Goal: Check status: Check status

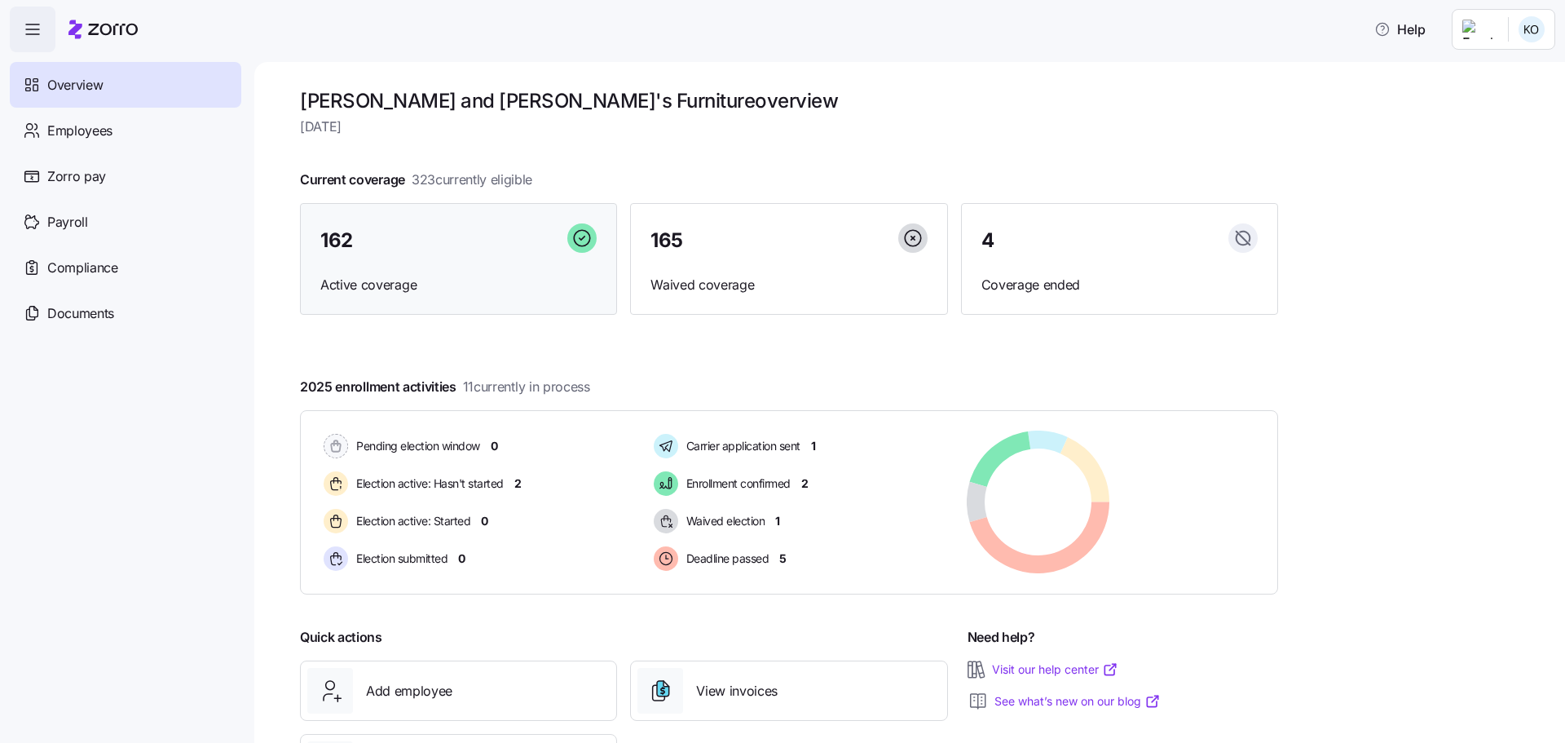
click at [401, 244] on div "162" at bounding box center [458, 240] width 276 height 35
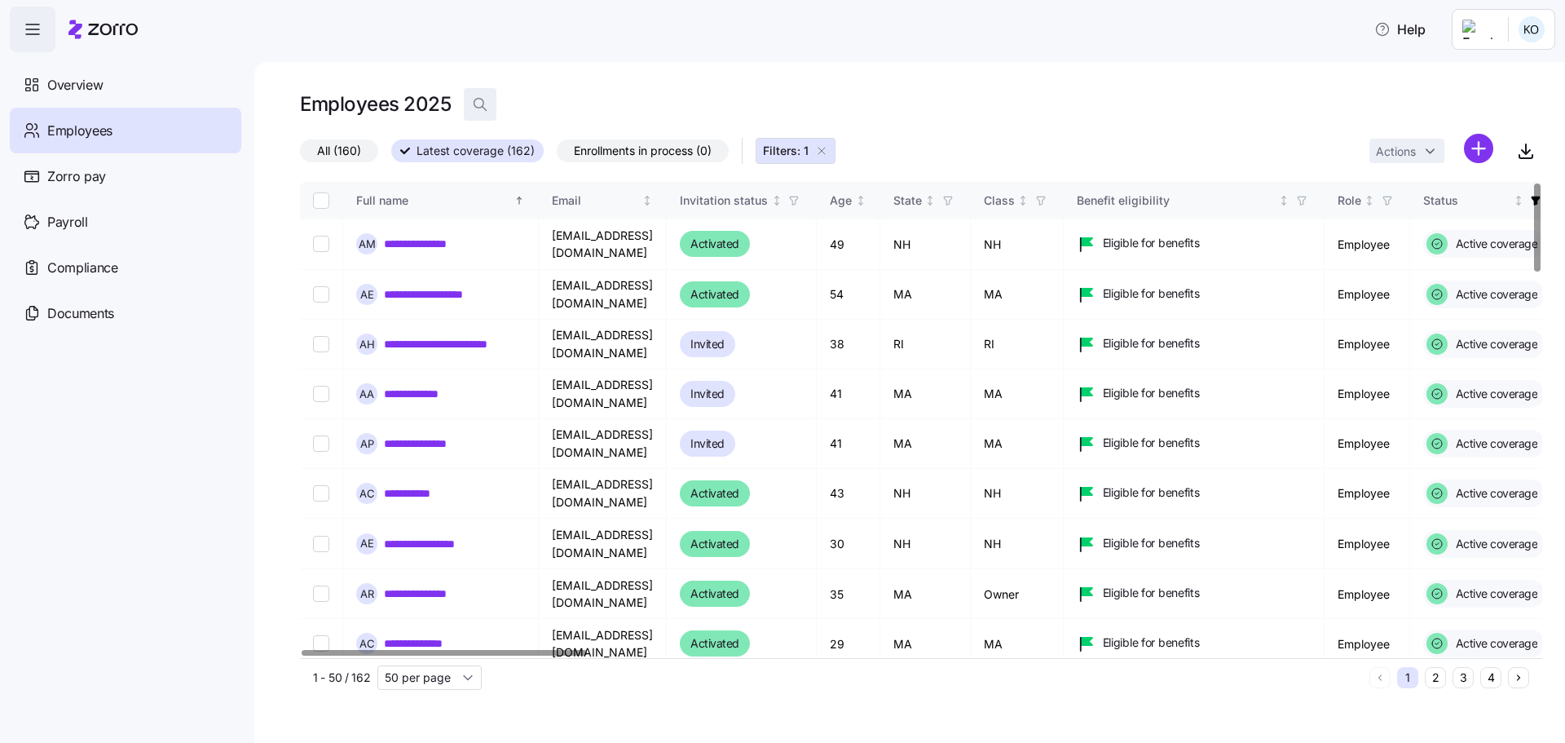
click at [474, 106] on icon "button" at bounding box center [480, 104] width 16 height 16
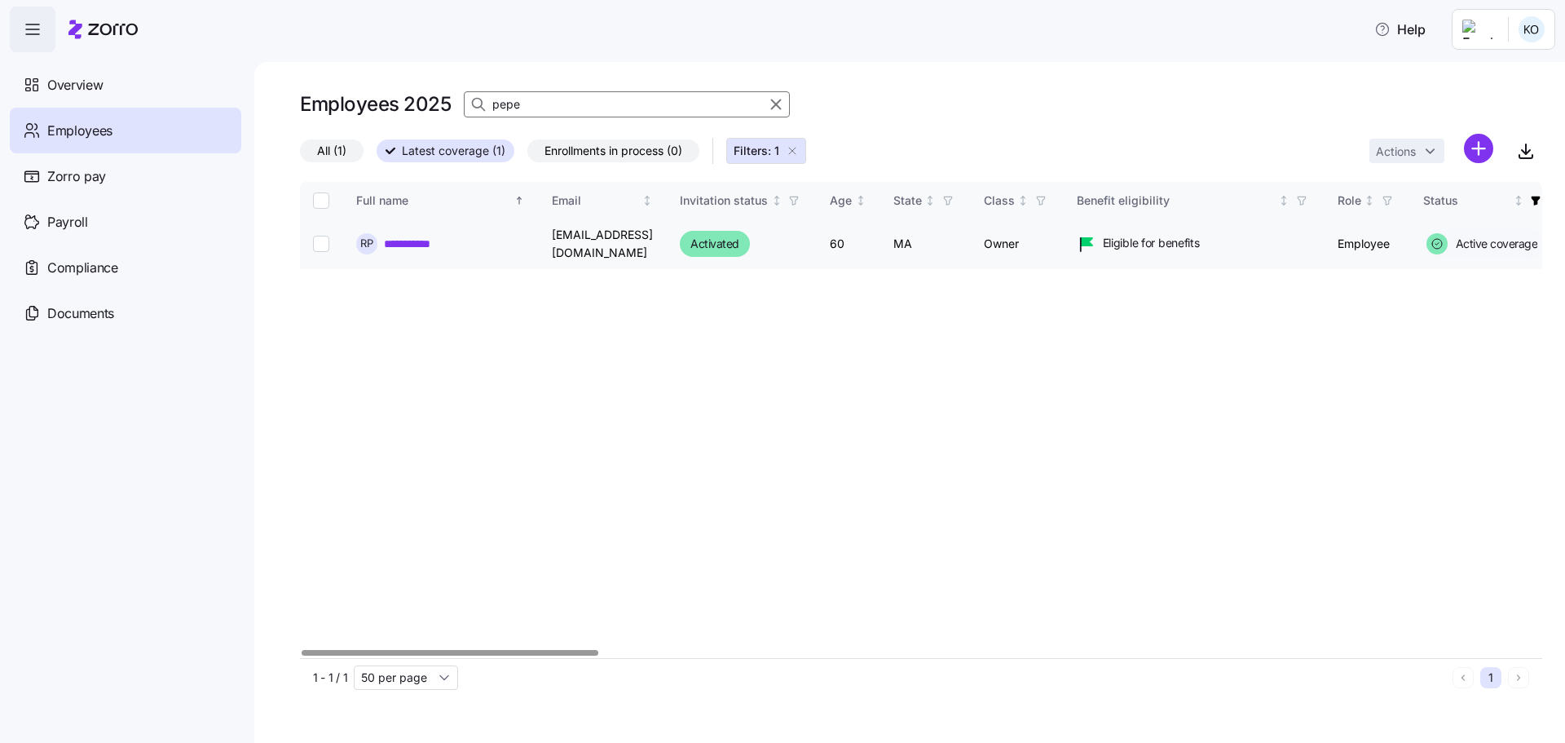
type input "pepe"
click at [417, 242] on link "**********" at bounding box center [422, 244] width 77 height 16
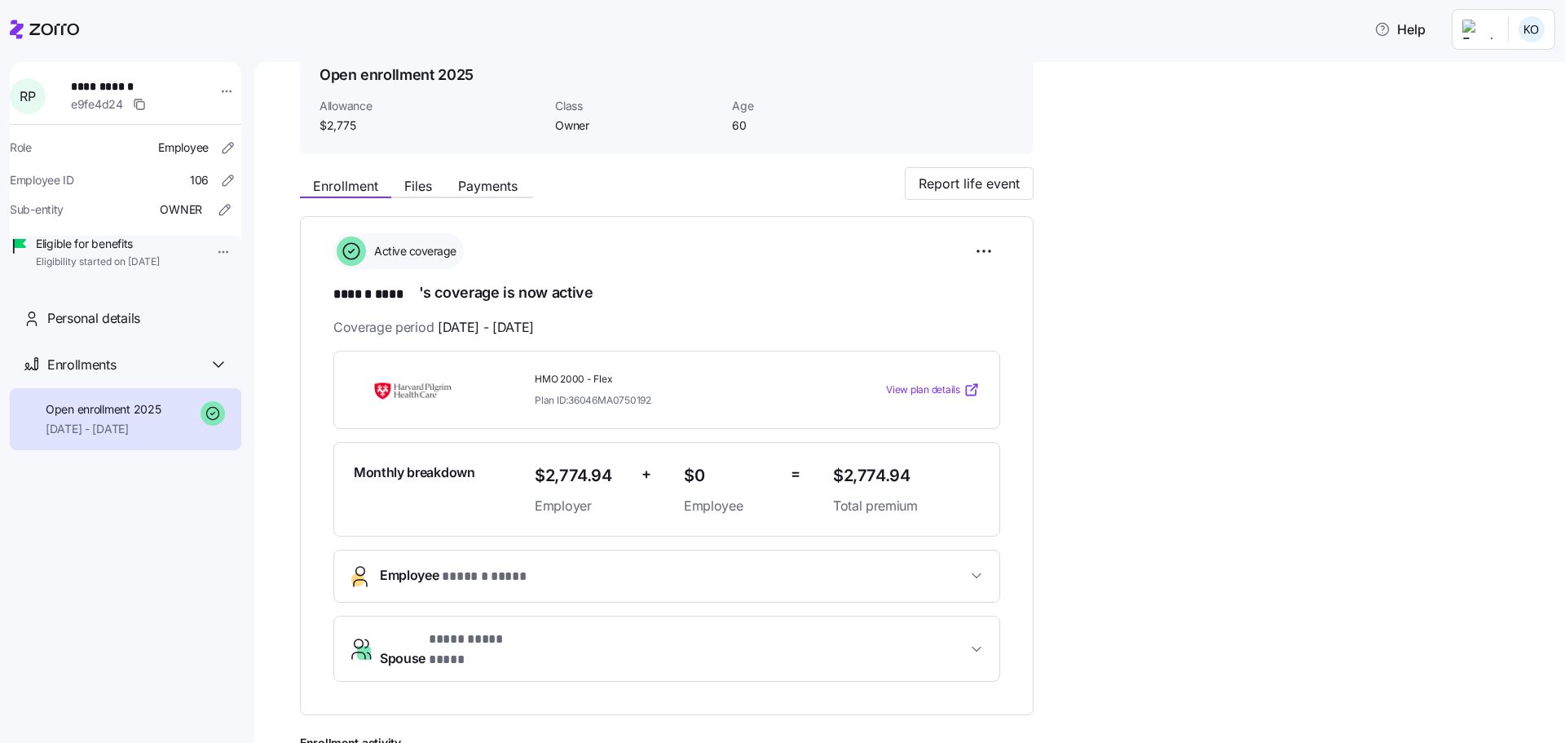
scroll to position [245, 0]
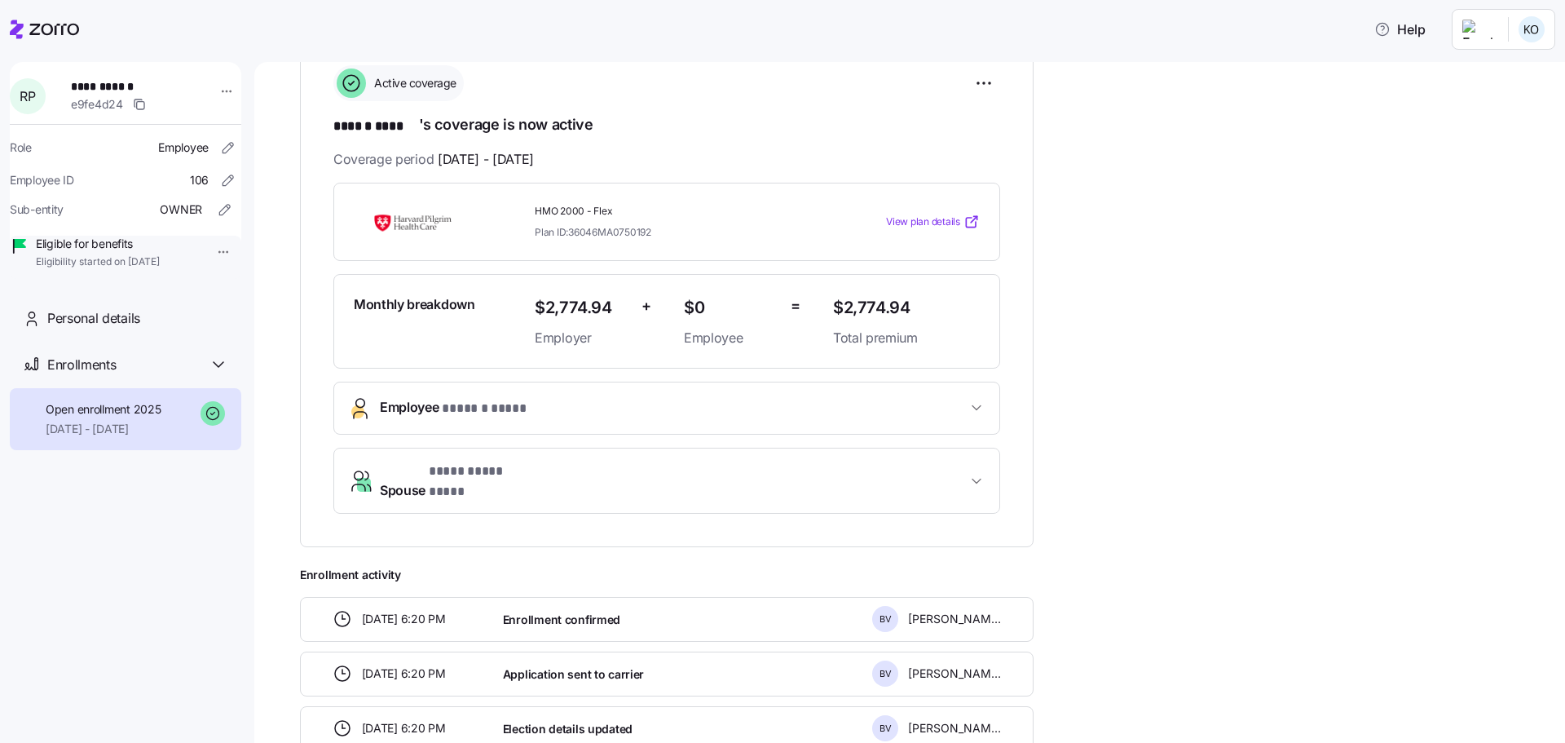
click at [932, 219] on span "View plan details" at bounding box center [923, 221] width 74 height 15
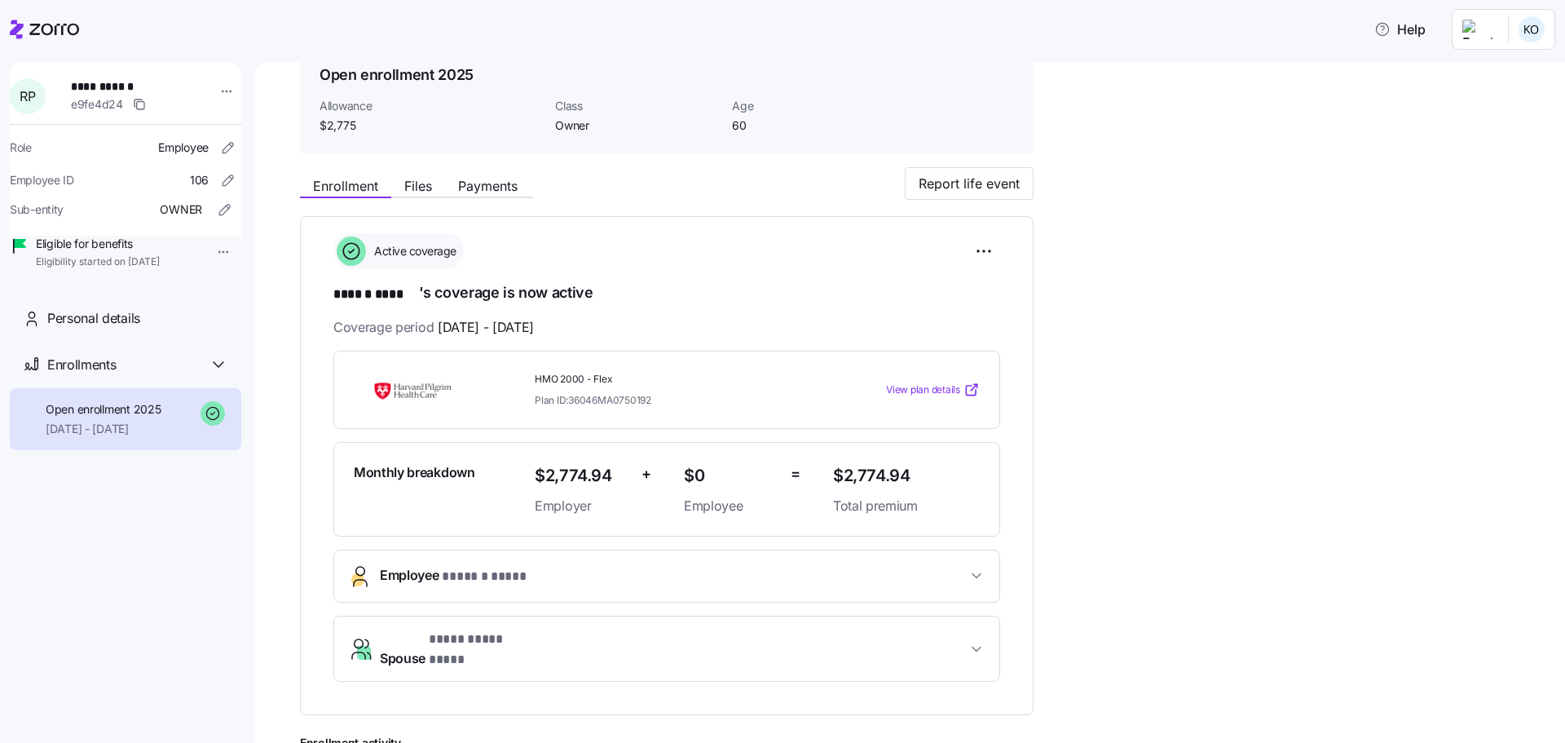
scroll to position [82, 0]
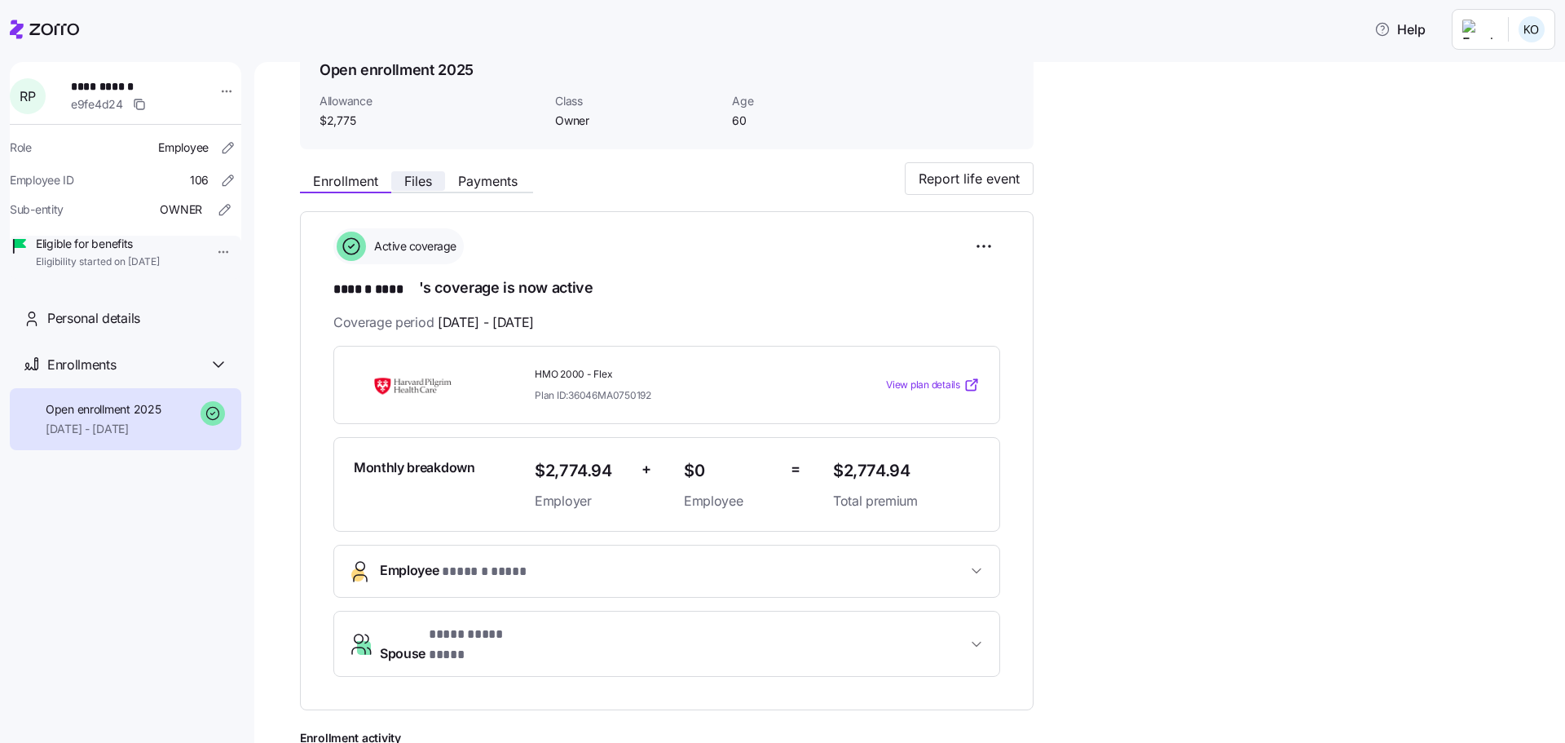
click at [427, 174] on span "Files" at bounding box center [418, 180] width 28 height 13
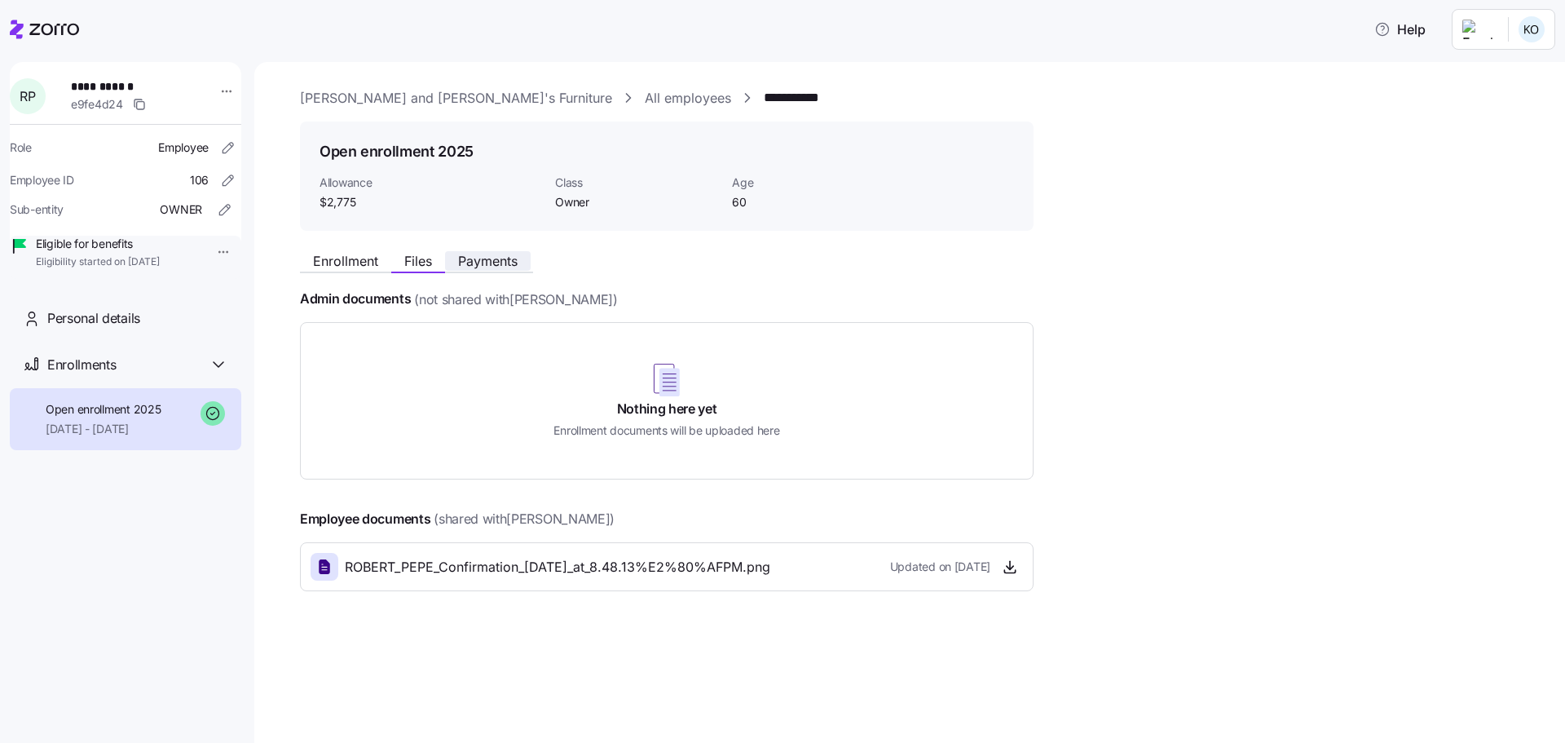
click at [507, 262] on span "Payments" at bounding box center [488, 260] width 60 height 13
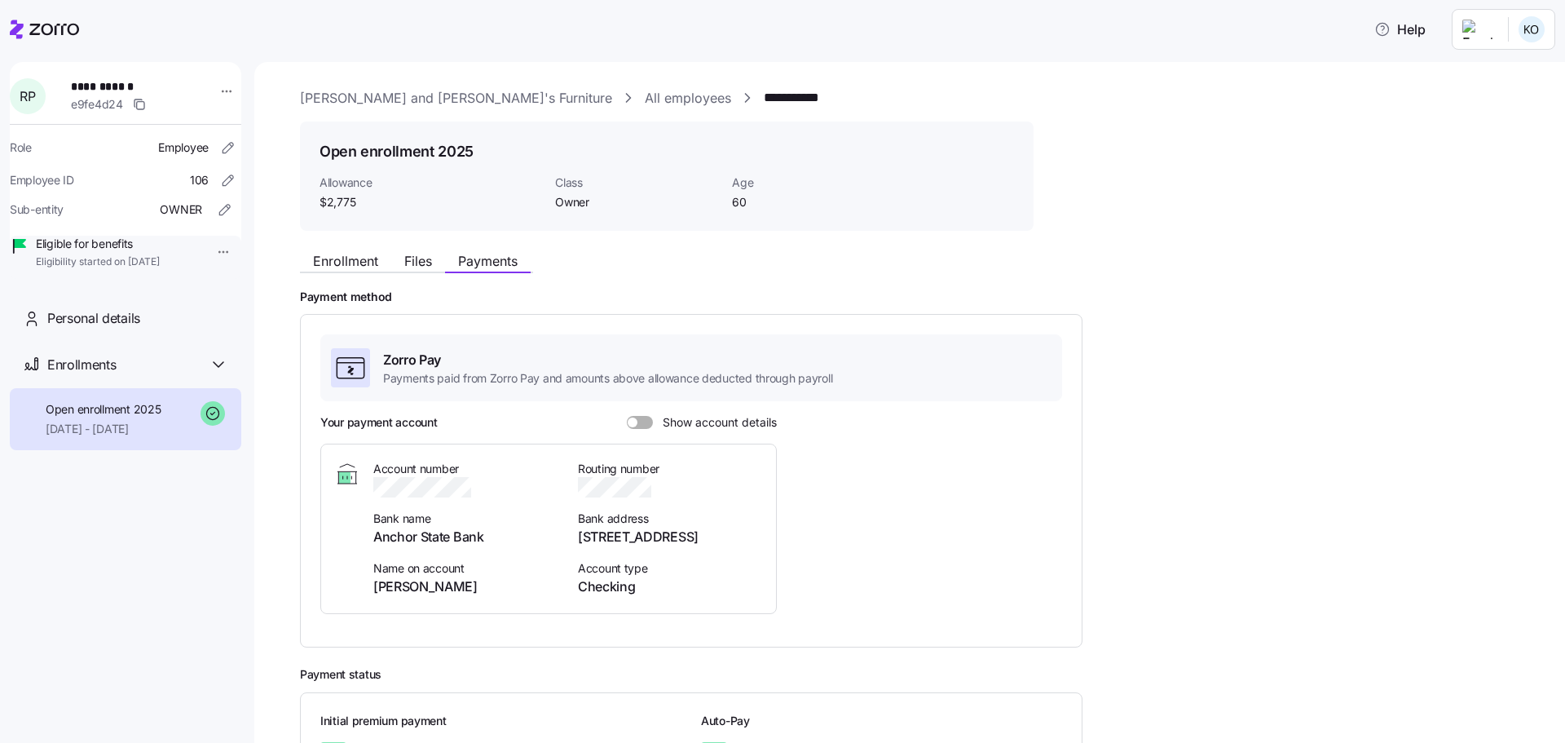
click at [553, 41] on div "Help" at bounding box center [782, 30] width 1545 height 46
